Goal: Register for event/course

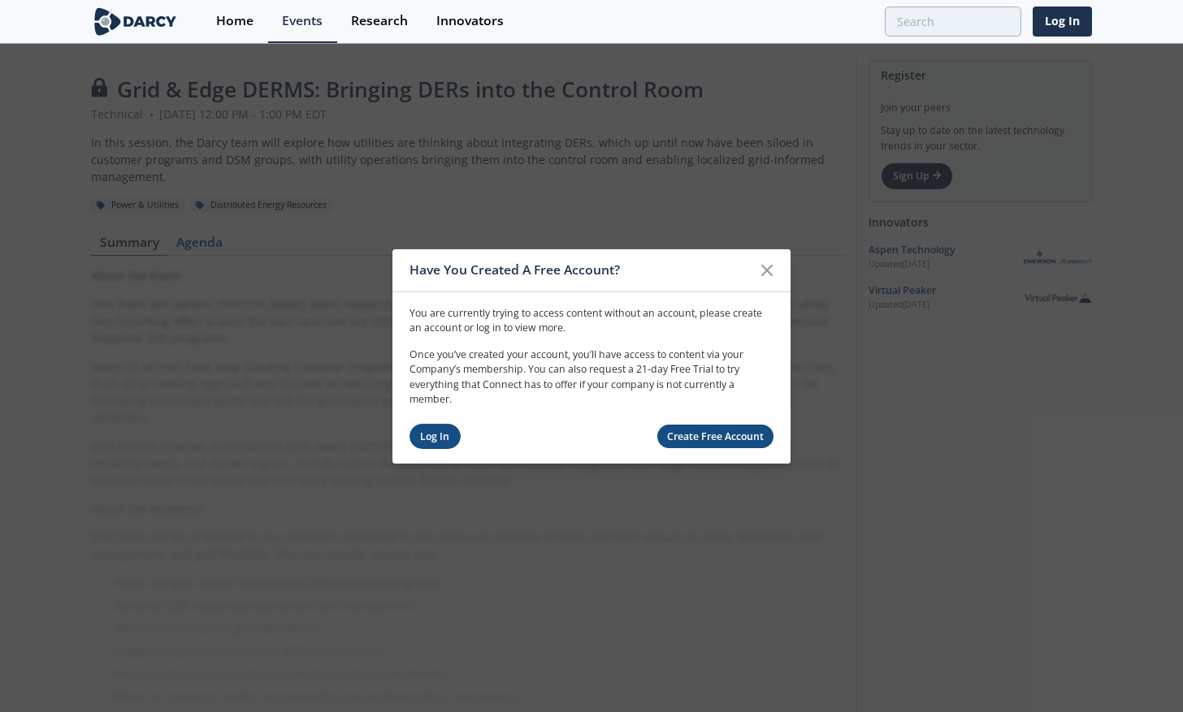
click at [429, 432] on link "Log In" at bounding box center [434, 436] width 51 height 25
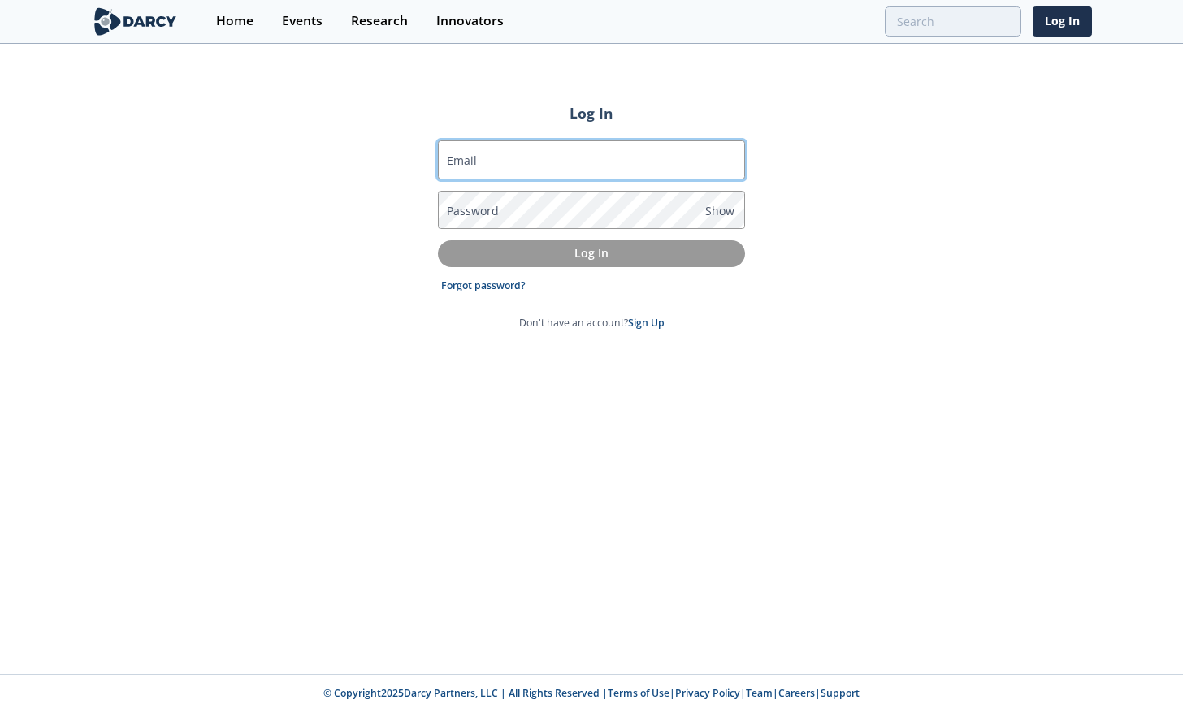
click at [509, 157] on input "Email" at bounding box center [591, 160] width 307 height 39
type input "[EMAIL_ADDRESS][DOMAIN_NAME]"
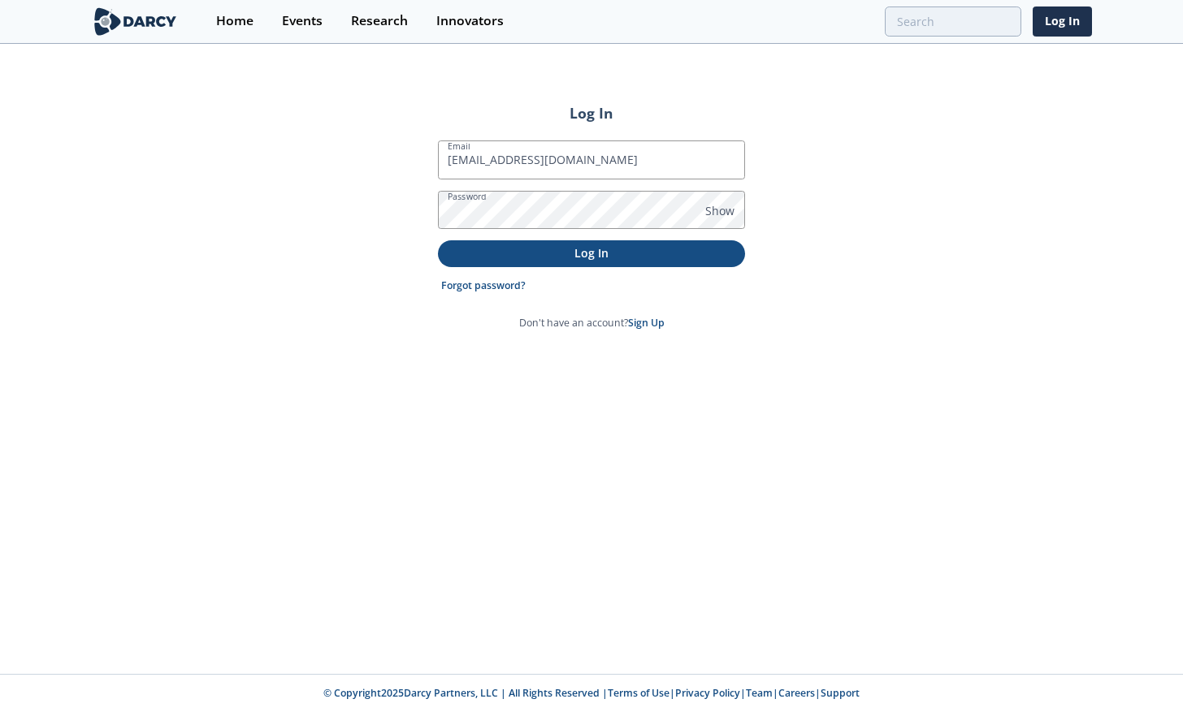
click at [570, 253] on p "Log In" at bounding box center [591, 253] width 284 height 17
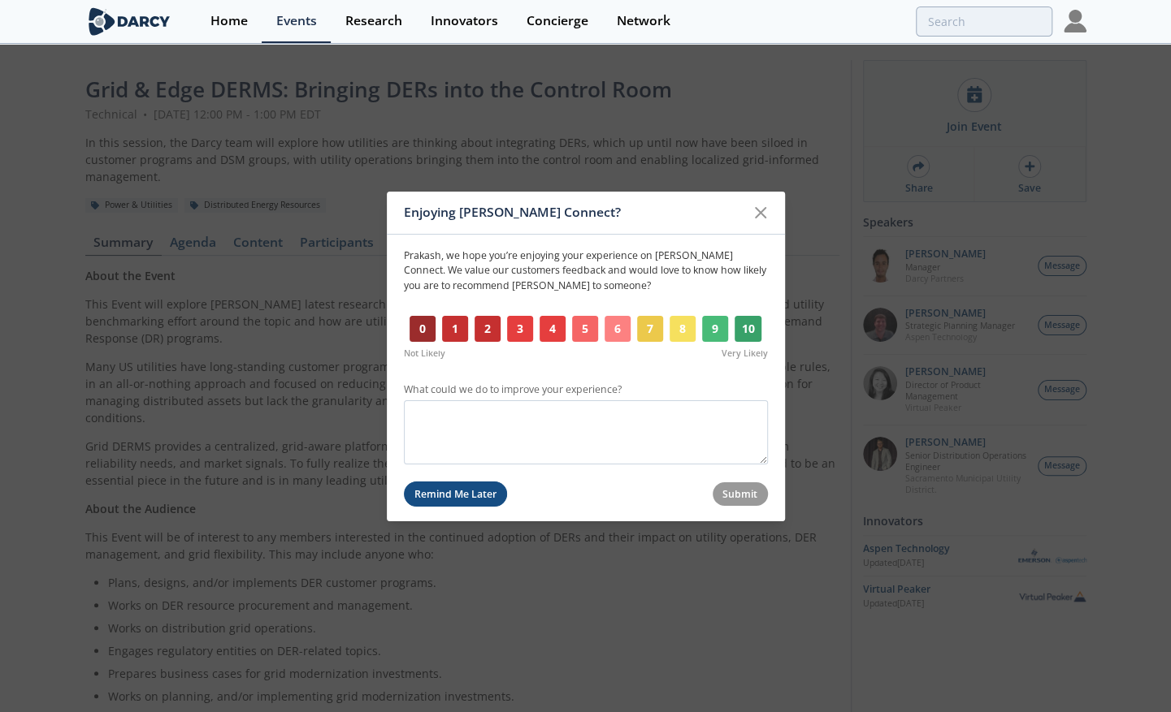
click at [445, 494] on button "Remind Me Later" at bounding box center [456, 494] width 104 height 25
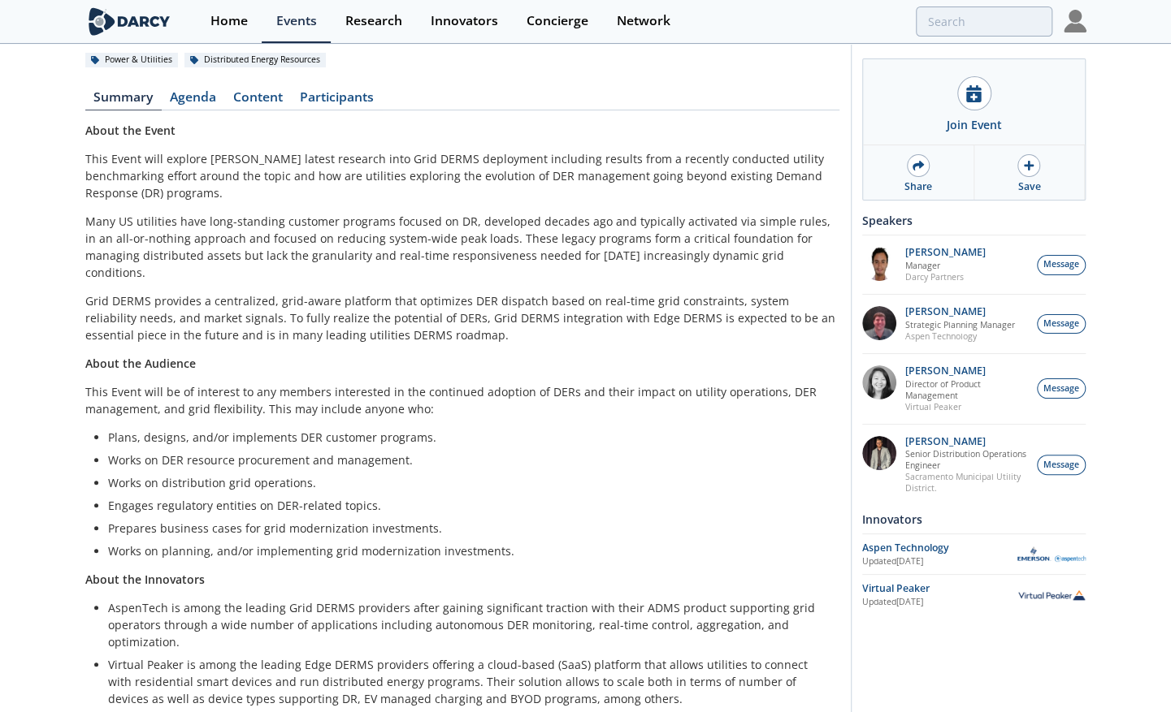
scroll to position [184, 0]
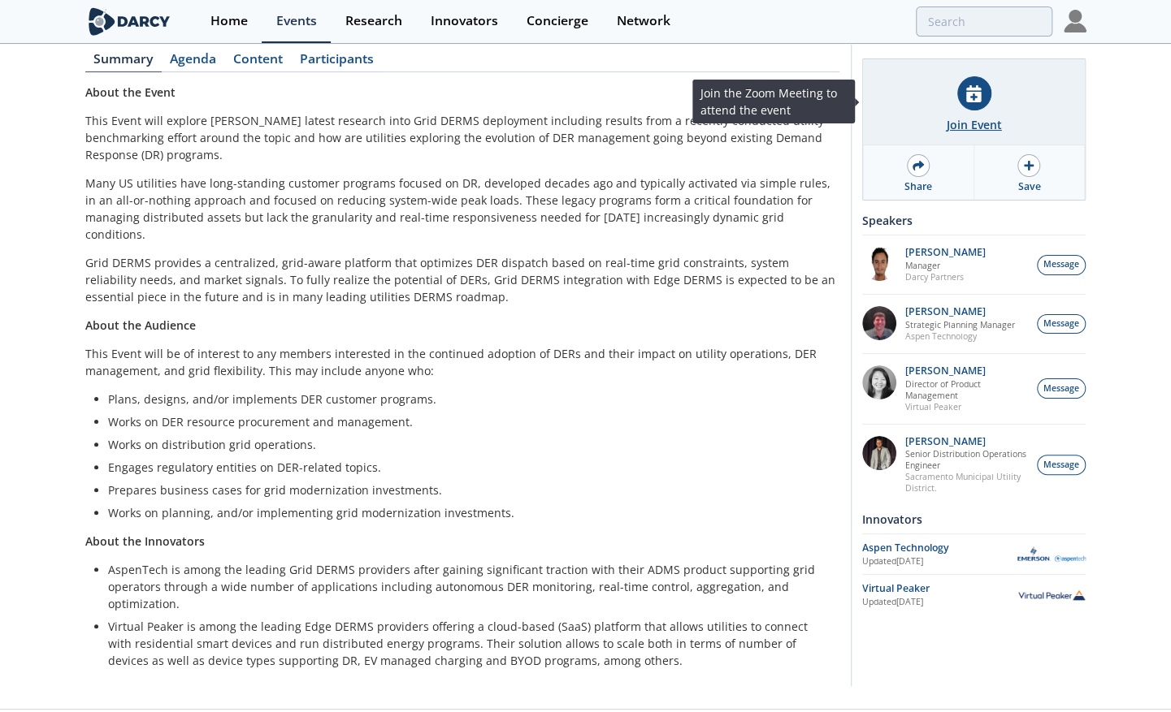
click at [970, 110] on div "Join Event" at bounding box center [974, 102] width 222 height 86
